Goal: Task Accomplishment & Management: Use online tool/utility

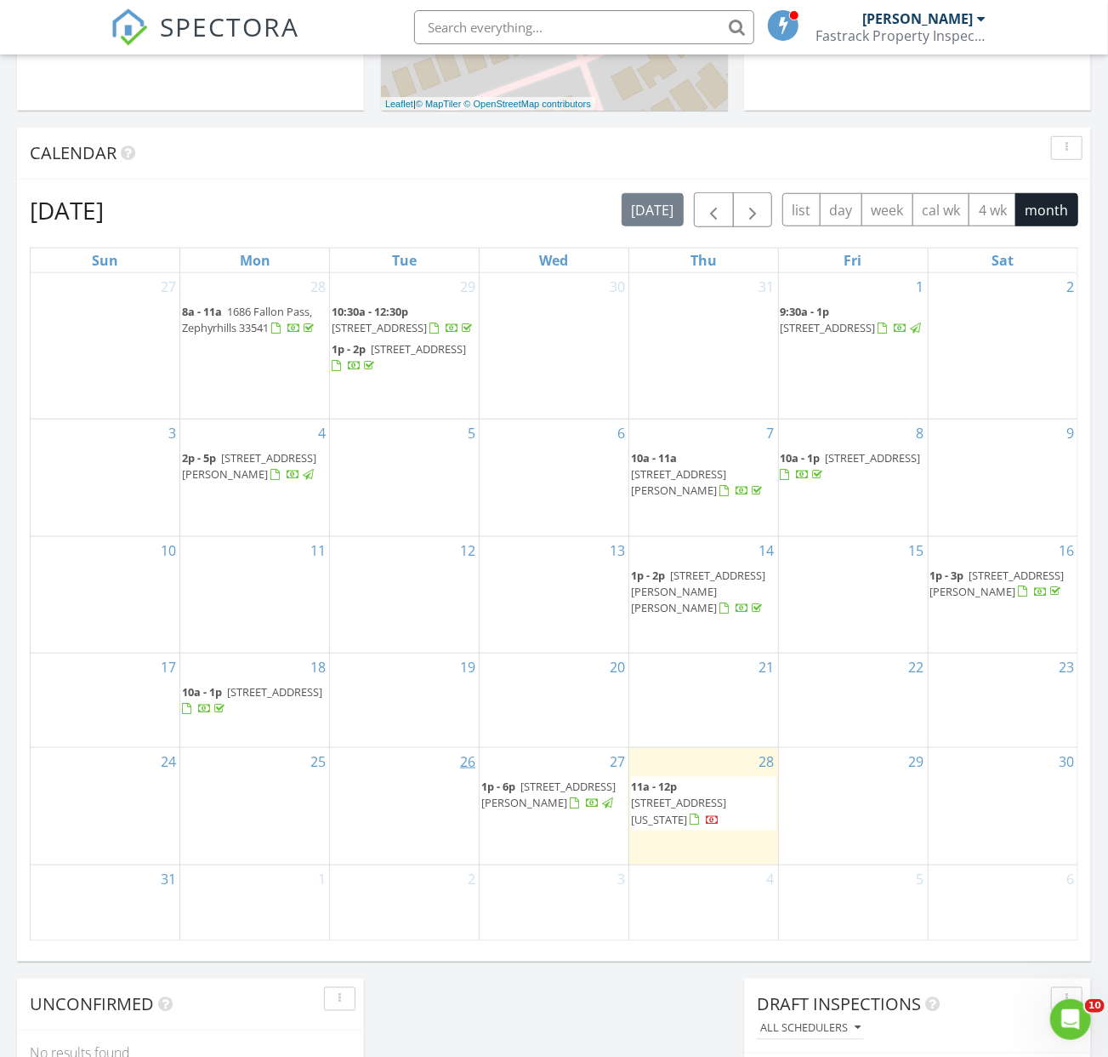
scroll to position [681, 0]
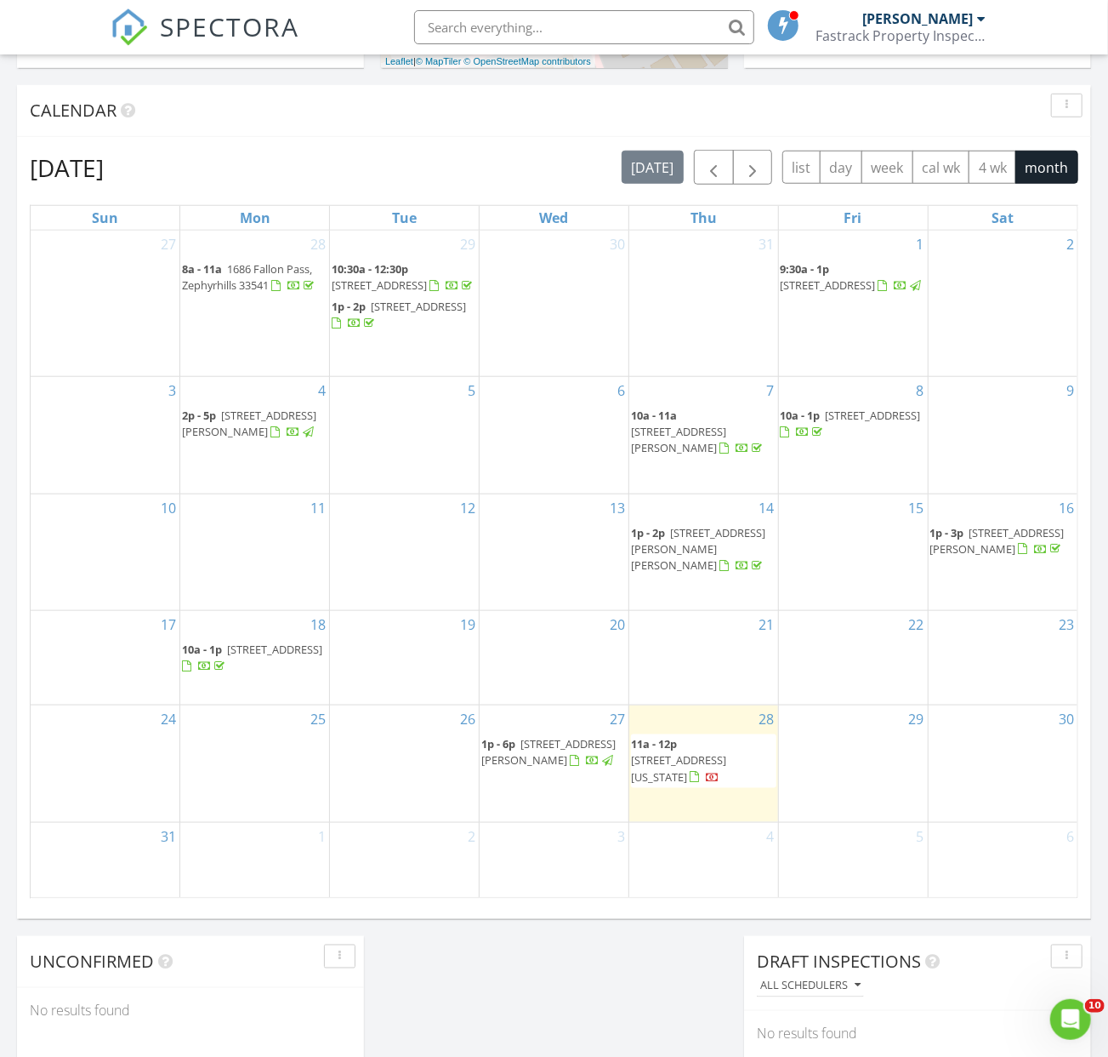
click at [570, 752] on span at bounding box center [593, 759] width 46 height 15
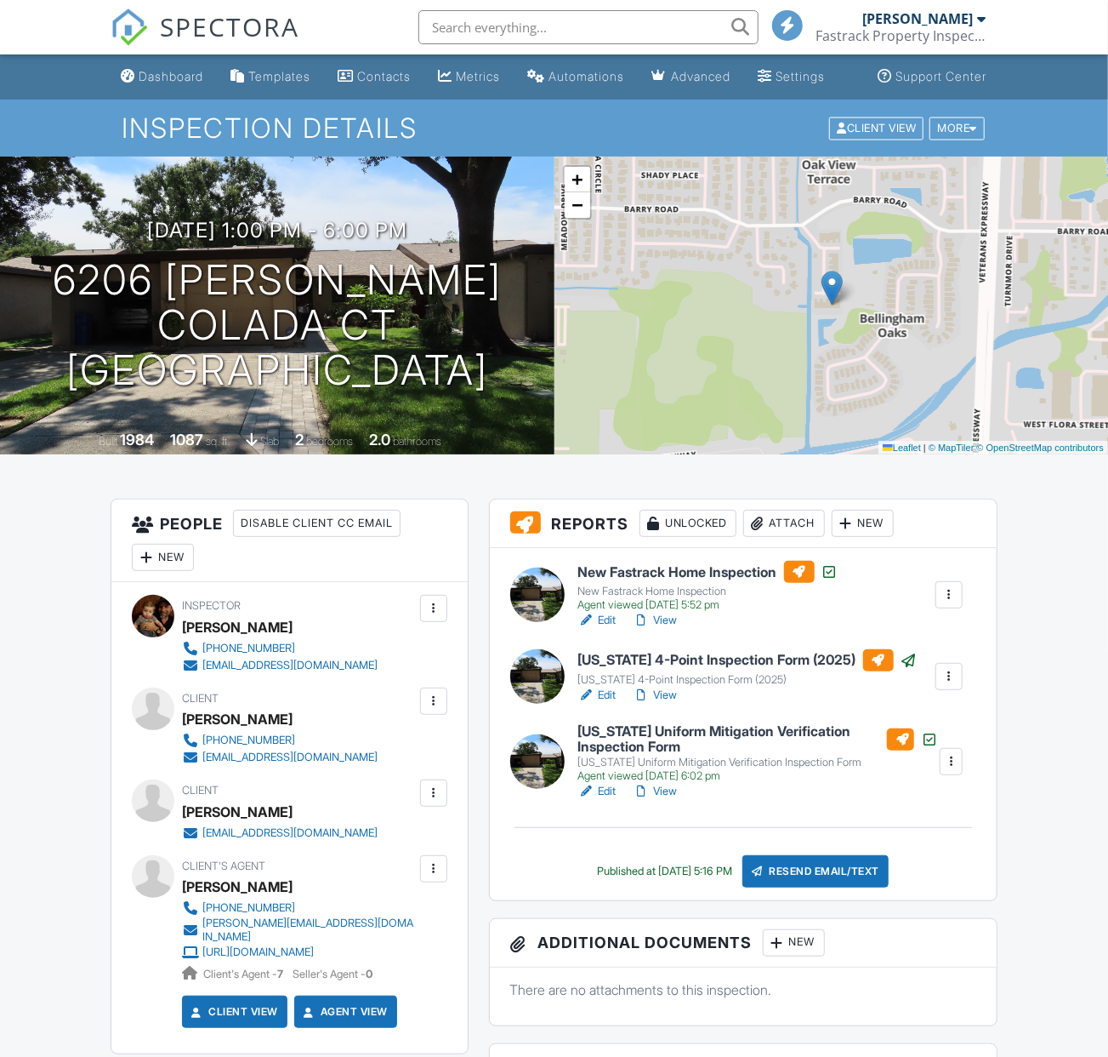
click at [710, 686] on div "Florida 4-Point Inspection Form (2025)" at bounding box center [747, 680] width 339 height 14
click at [680, 752] on h6 "Florida Uniform Mitigation Verification Inspection Form" at bounding box center [758, 739] width 361 height 30
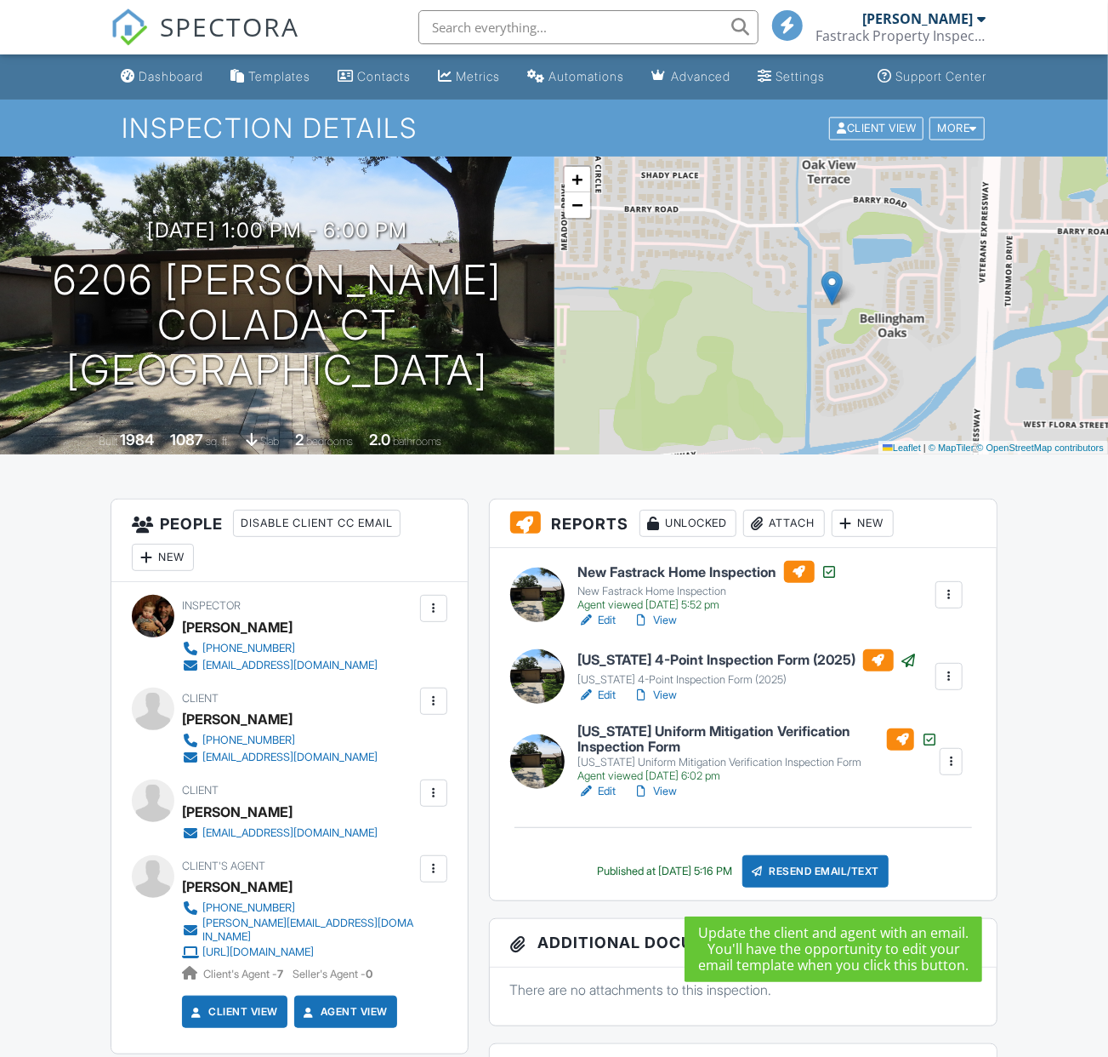
click at [812, 886] on div "Resend Email/Text" at bounding box center [816, 871] width 146 height 32
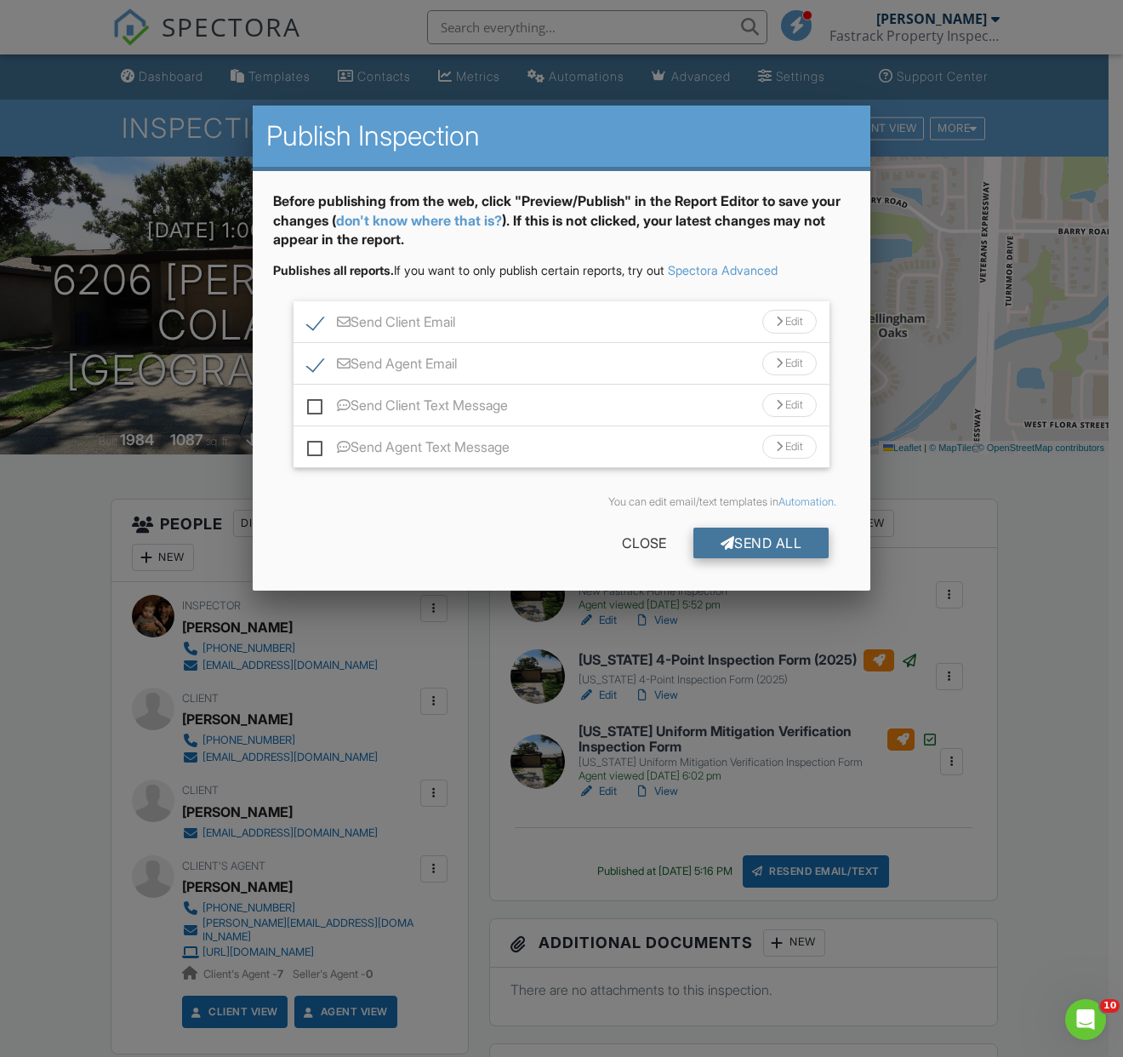
click at [755, 542] on div "Send All" at bounding box center [761, 542] width 136 height 31
